Goal: Task Accomplishment & Management: Manage account settings

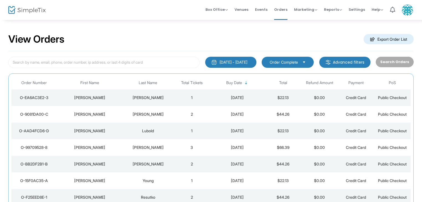
scroll to position [74, 0]
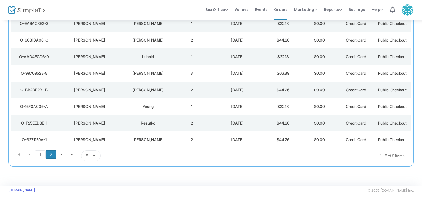
click at [52, 154] on span "2" at bounding box center [51, 154] width 11 height 8
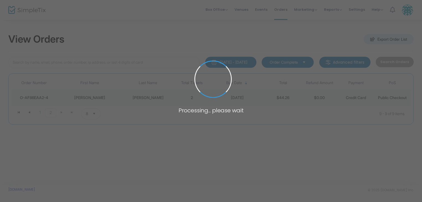
scroll to position [0, 0]
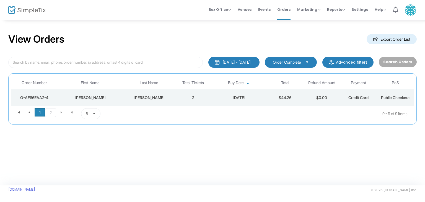
click at [42, 110] on span "1" at bounding box center [40, 112] width 11 height 8
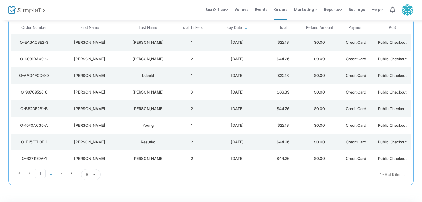
scroll to position [74, 0]
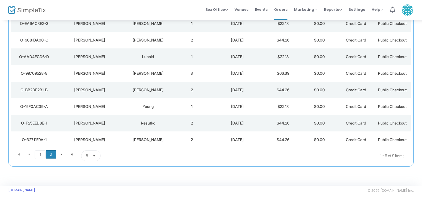
click at [49, 153] on span "2" at bounding box center [51, 154] width 11 height 8
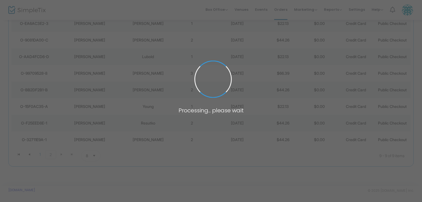
scroll to position [0, 0]
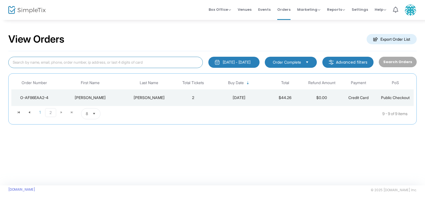
click at [49, 63] on input at bounding box center [105, 62] width 195 height 11
type input "letters"
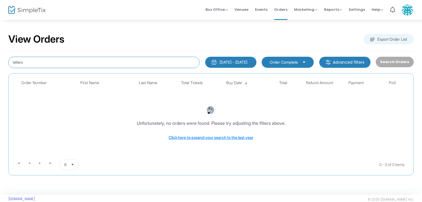
drag, startPoint x: 31, startPoint y: 62, endPoint x: 0, endPoint y: 64, distance: 31.1
click at [0, 64] on div "View Orders Export Order List letters [DATE] - [DATE] Last 30 Days [DATE] [DATE…" at bounding box center [211, 107] width 422 height 176
click at [266, 11] on span "Events" at bounding box center [261, 9] width 12 height 14
